Goal: Understand process/instructions: Learn how to perform a task or action

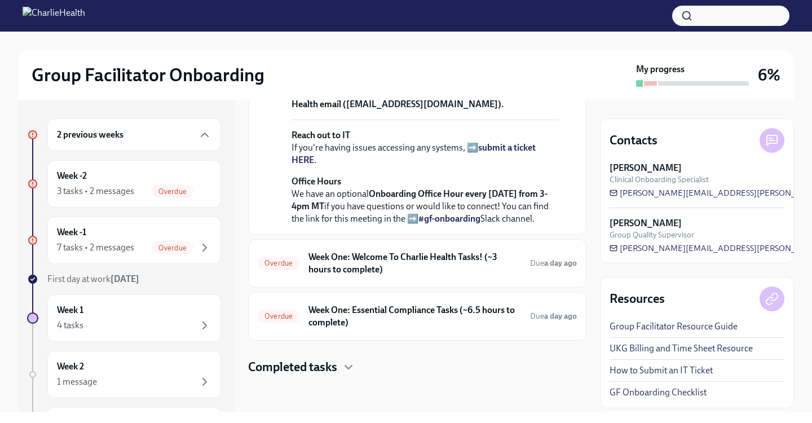
click at [132, 127] on div "2 previous weeks" at bounding box center [134, 134] width 174 height 33
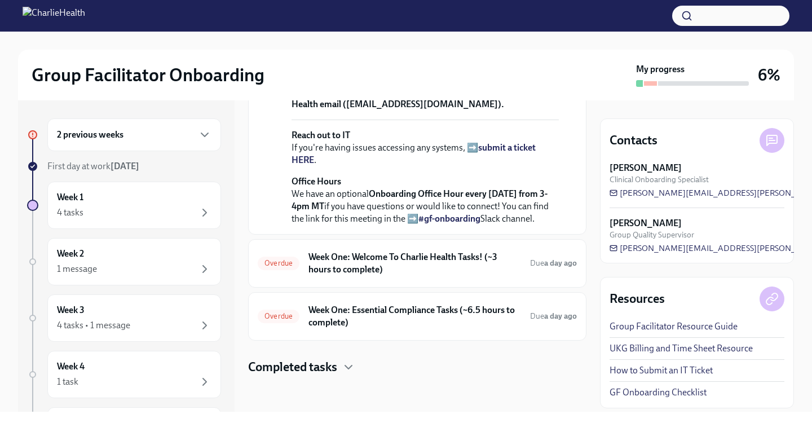
click at [132, 127] on div "2 previous weeks" at bounding box center [134, 134] width 174 height 33
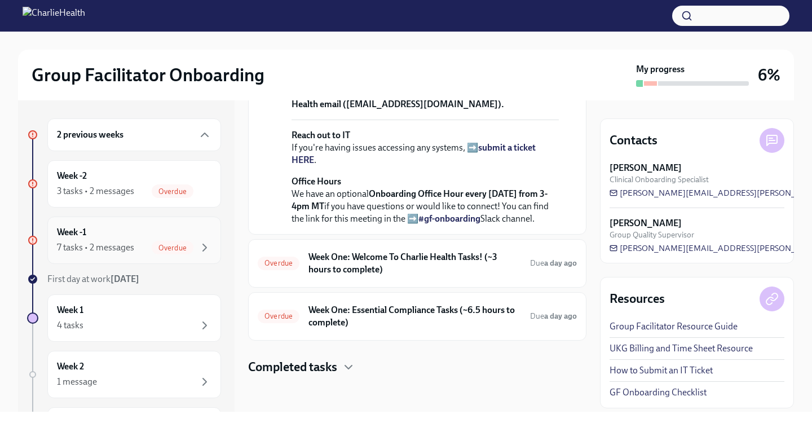
click at [130, 233] on div "Week -1 7 tasks • 2 messages Overdue" at bounding box center [134, 240] width 154 height 28
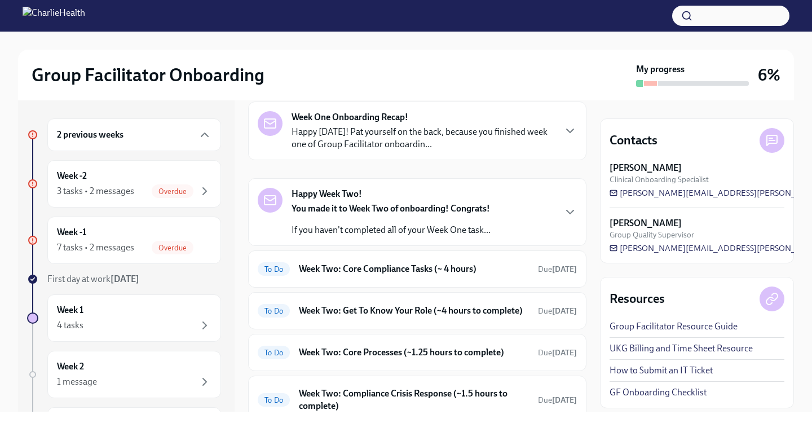
click at [429, 141] on p "Happy [DATE]! Pat yourself on the back, because you finished week one of Group …" at bounding box center [422, 138] width 263 height 25
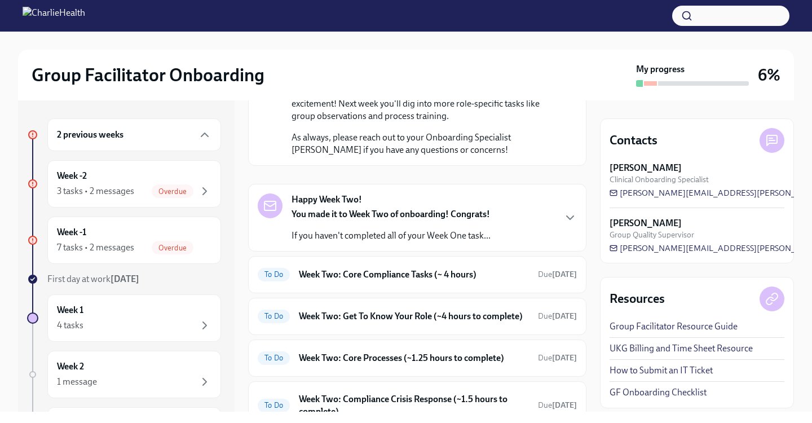
scroll to position [735, 0]
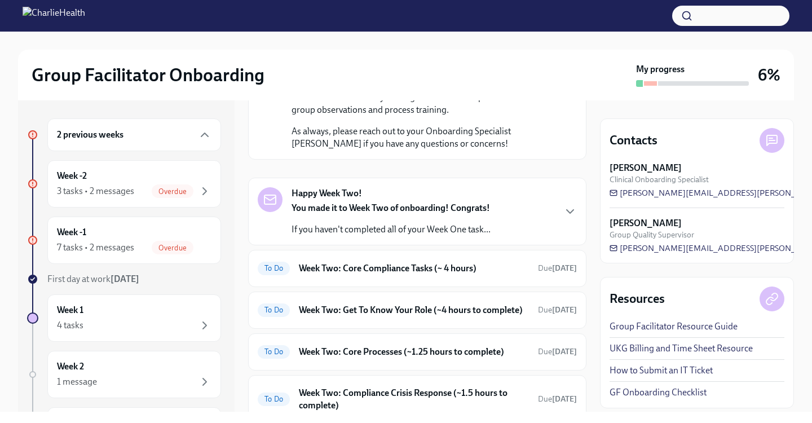
click at [462, 218] on div "You made it to Week Two of onboarding! Congrats! If you haven't completed all o…" at bounding box center [390, 219] width 199 height 34
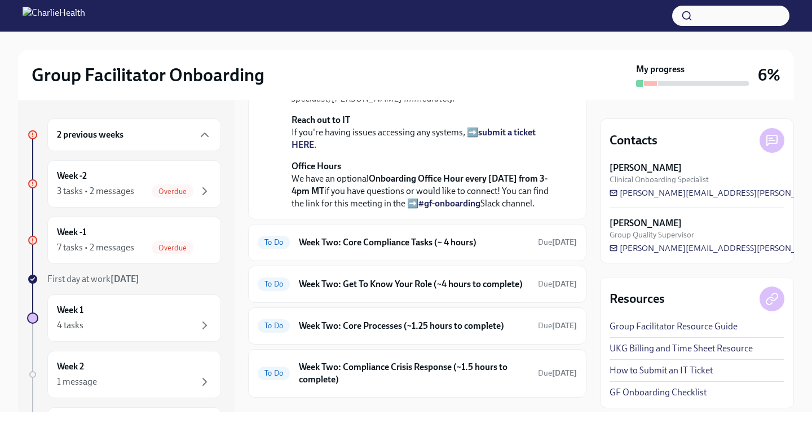
scroll to position [1018, 0]
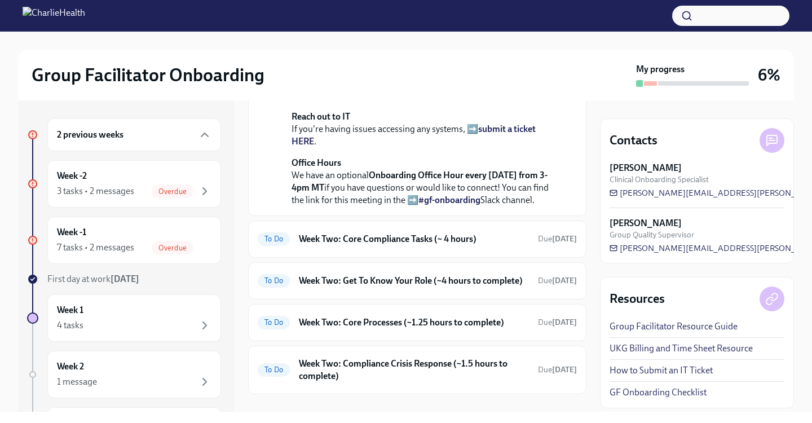
click at [517, 147] on strong "submit a ticket HERE" at bounding box center [413, 134] width 244 height 23
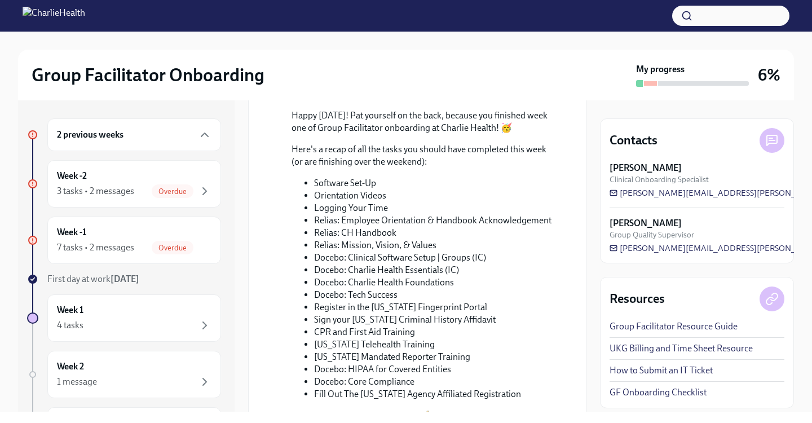
scroll to position [381, 0]
click at [344, 184] on li "Software Set-Up" at bounding box center [436, 182] width 245 height 12
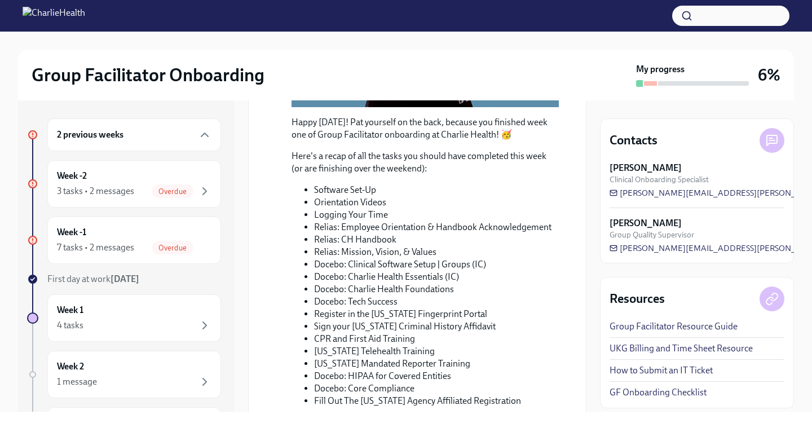
scroll to position [335, 0]
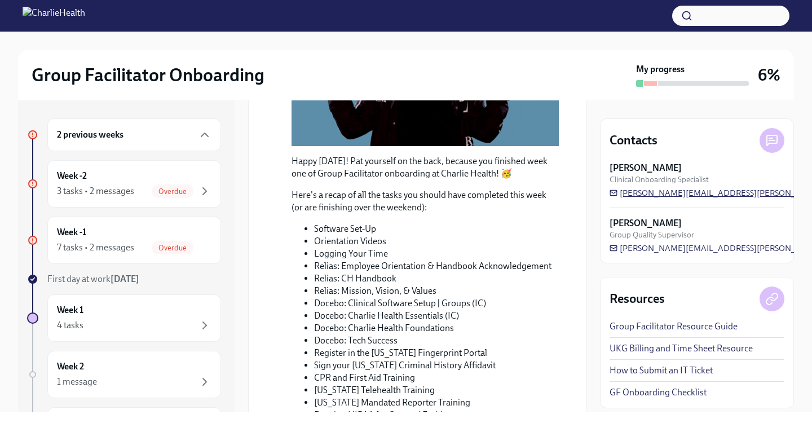
click at [657, 192] on span "[PERSON_NAME][EMAIL_ADDRESS][PERSON_NAME][DOMAIN_NAME]" at bounding box center [749, 192] width 281 height 11
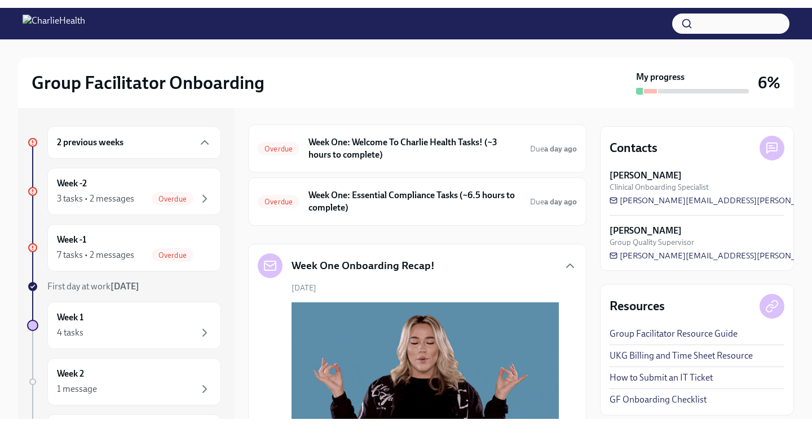
scroll to position [42, 0]
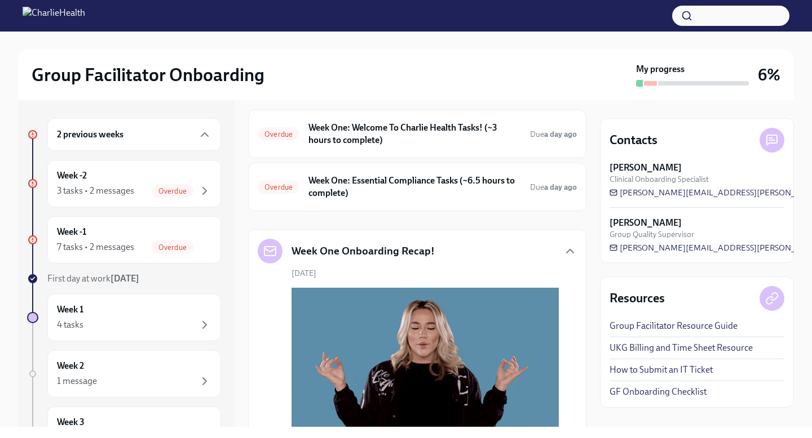
click at [162, 135] on div "2 previous weeks" at bounding box center [134, 135] width 154 height 14
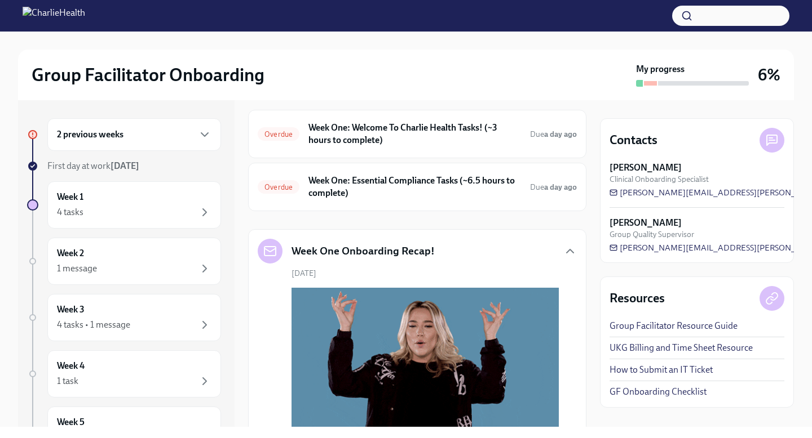
click at [135, 167] on strong "[DATE]" at bounding box center [124, 166] width 29 height 11
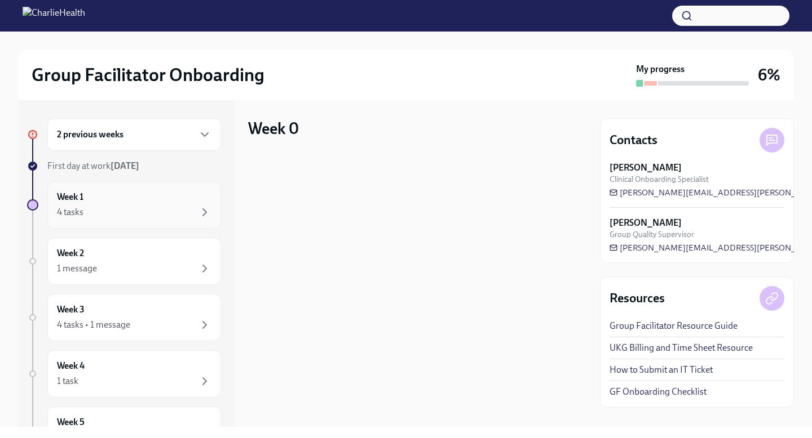
click at [161, 216] on div "4 tasks" at bounding box center [134, 213] width 154 height 14
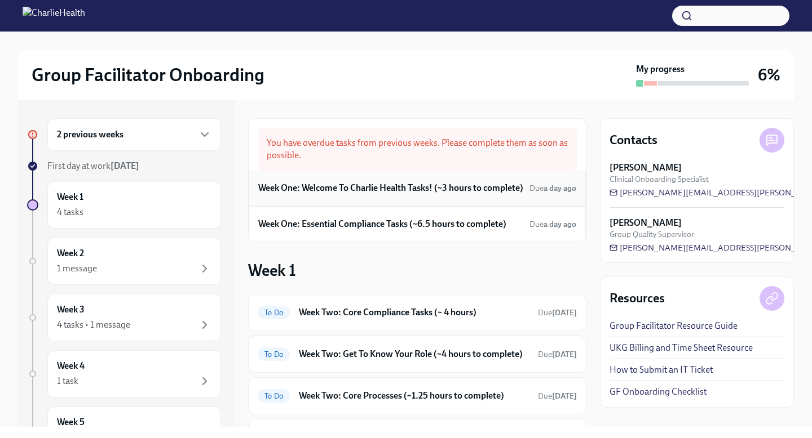
click at [360, 192] on h6 "Week One: Welcome To Charlie Health Tasks! (~3 hours to complete)" at bounding box center [390, 188] width 265 height 12
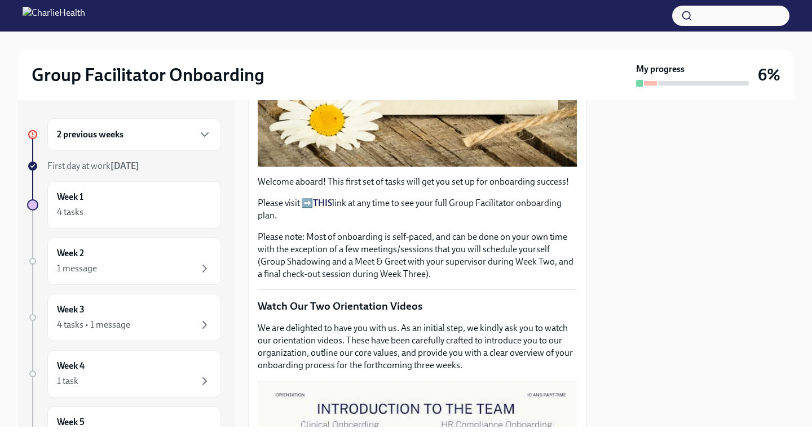
scroll to position [308, 0]
click at [328, 204] on strong "THIS" at bounding box center [322, 202] width 19 height 11
